Goal: Find specific page/section

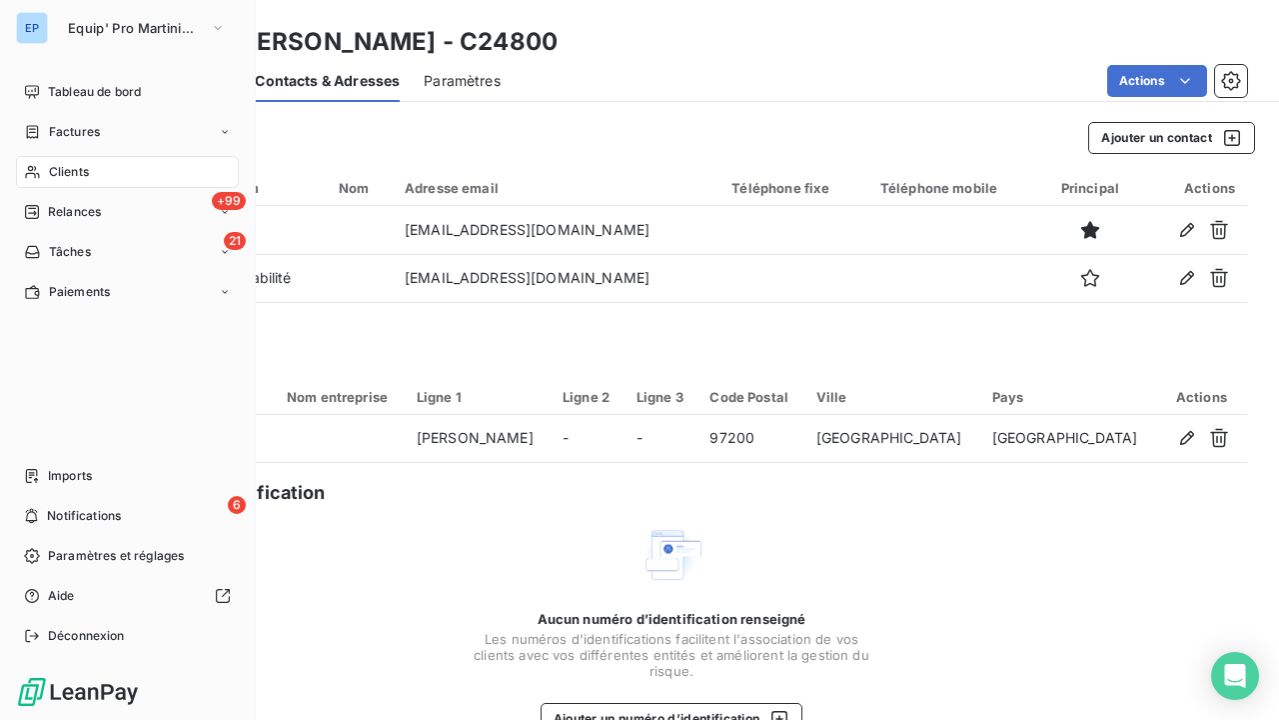
click at [33, 170] on icon at bounding box center [32, 172] width 17 height 16
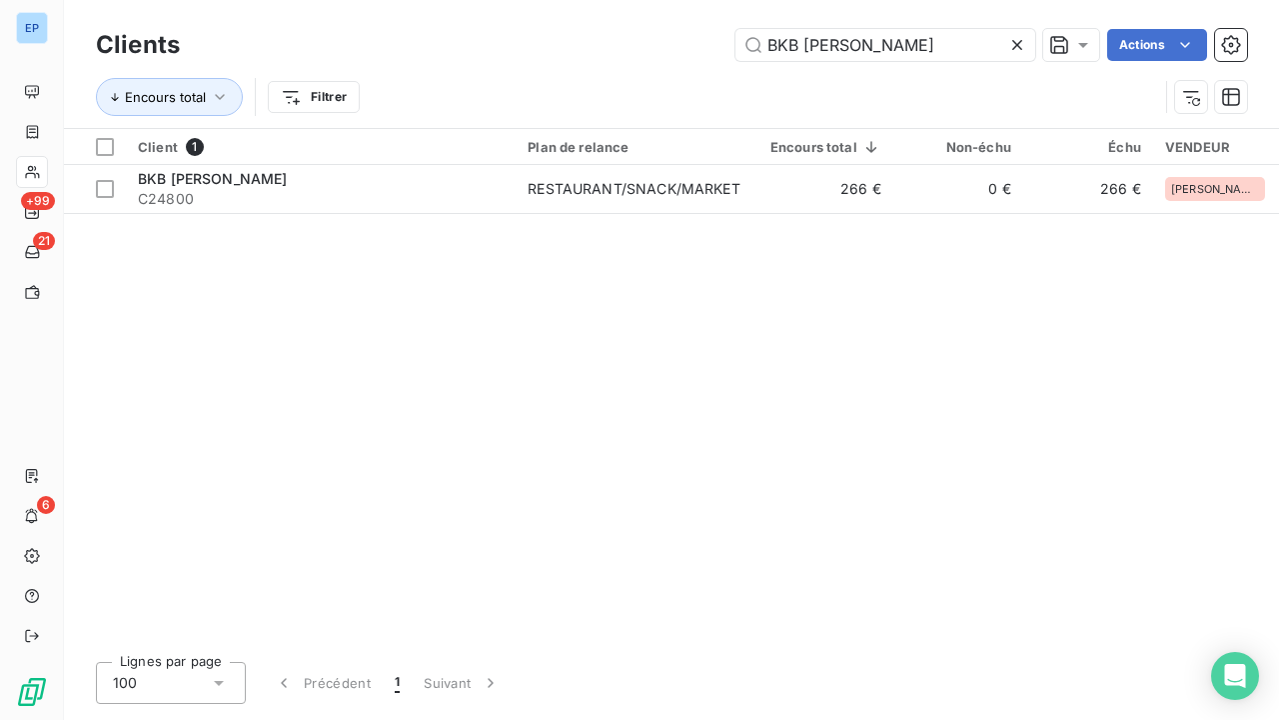
click at [573, 40] on icon at bounding box center [1018, 45] width 20 height 20
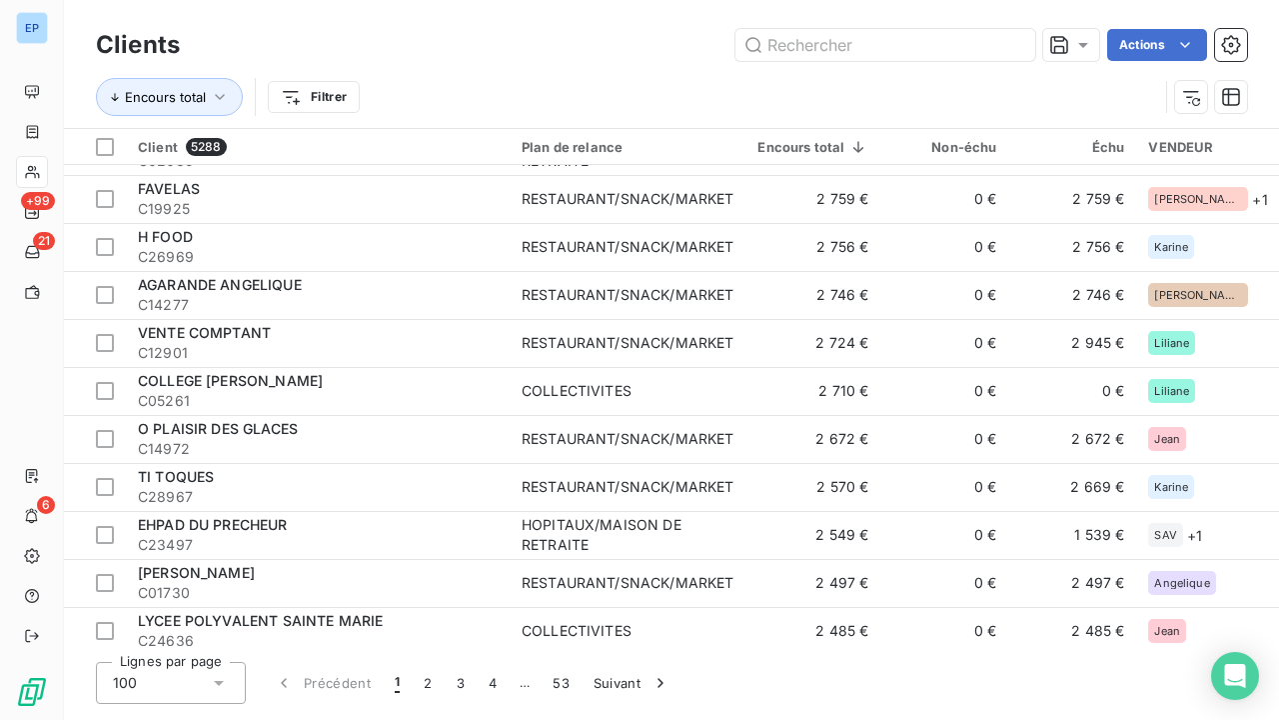
scroll to position [2307, 0]
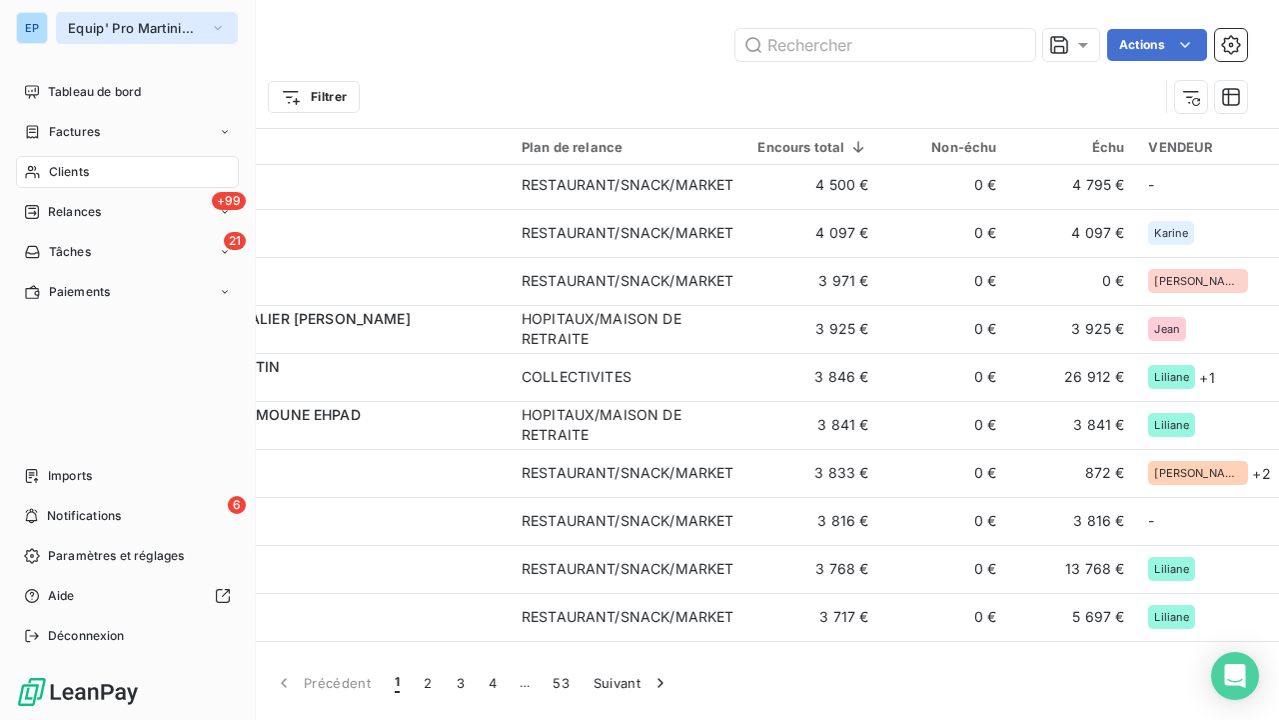
click at [59, 29] on button "Equip' Pro Martinique" at bounding box center [147, 28] width 182 height 32
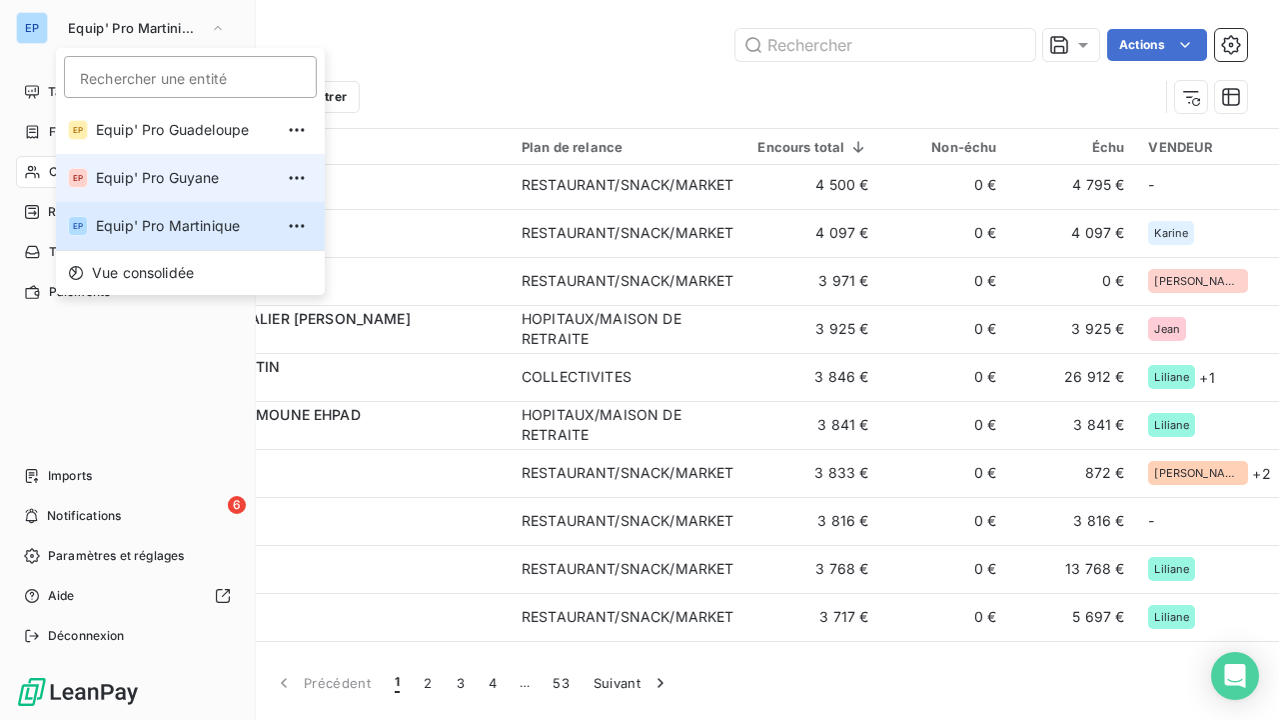
click at [128, 182] on span "Equip' Pro Guyane" at bounding box center [184, 178] width 177 height 20
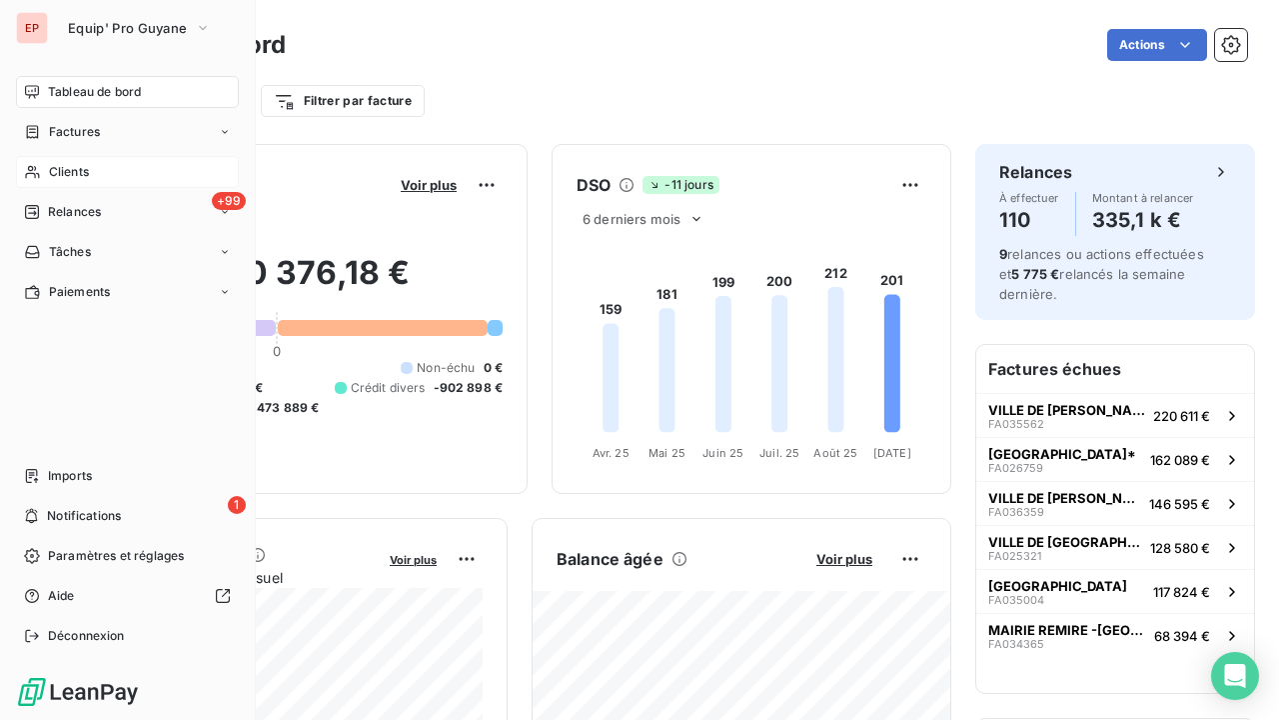
click at [66, 166] on span "Clients" at bounding box center [69, 172] width 40 height 18
